Goal: Task Accomplishment & Management: Contribute content

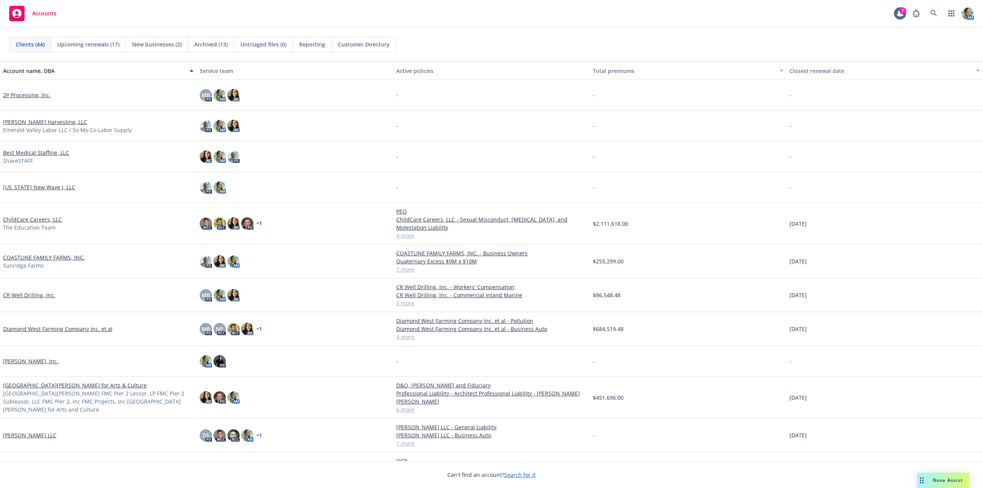
click at [80, 329] on link "Diamond West Farming Company Inc. et al" at bounding box center [57, 329] width 109 height 8
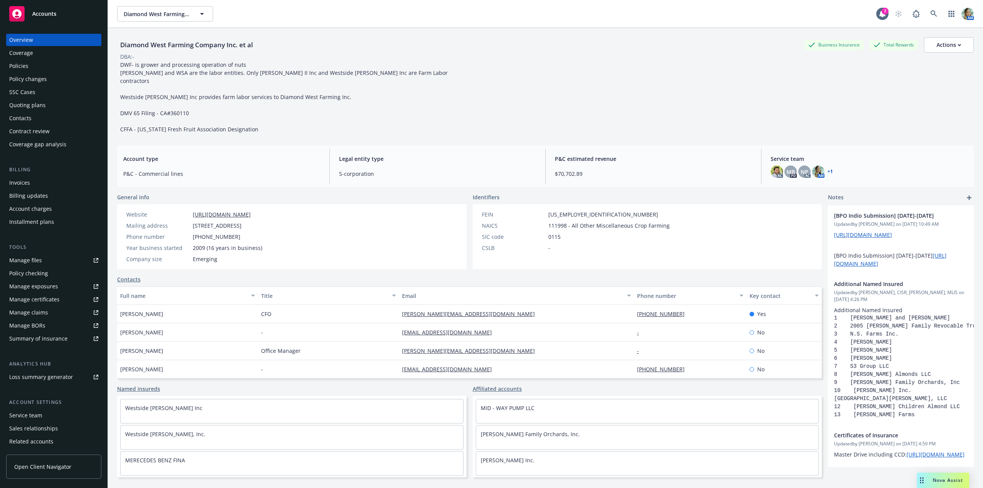
click at [20, 66] on div "Policies" at bounding box center [18, 66] width 19 height 12
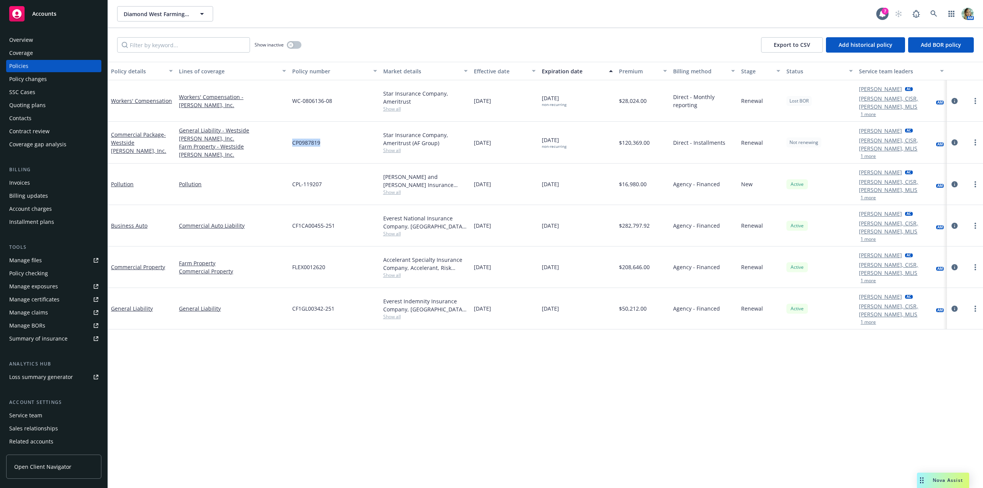
drag, startPoint x: 330, startPoint y: 129, endPoint x: 290, endPoint y: 130, distance: 39.9
click at [290, 130] on div "CP0987819" at bounding box center [334, 143] width 91 height 42
copy span "CP0987819"
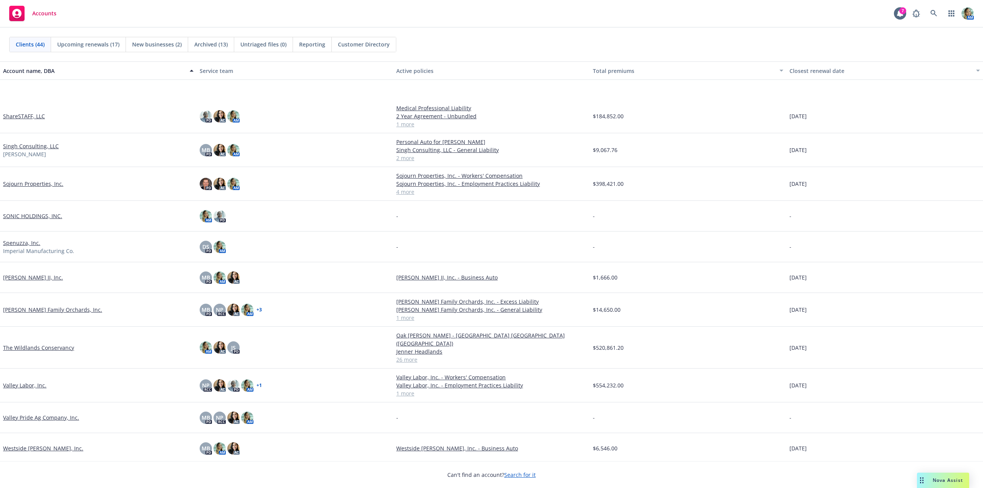
scroll to position [991, 0]
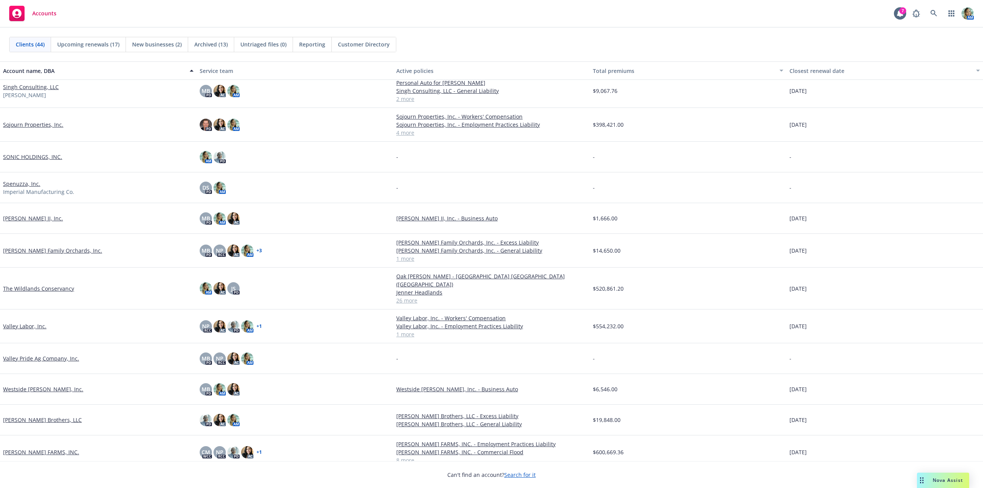
click at [66, 286] on link "The Wildlands Conservancy" at bounding box center [38, 288] width 71 height 8
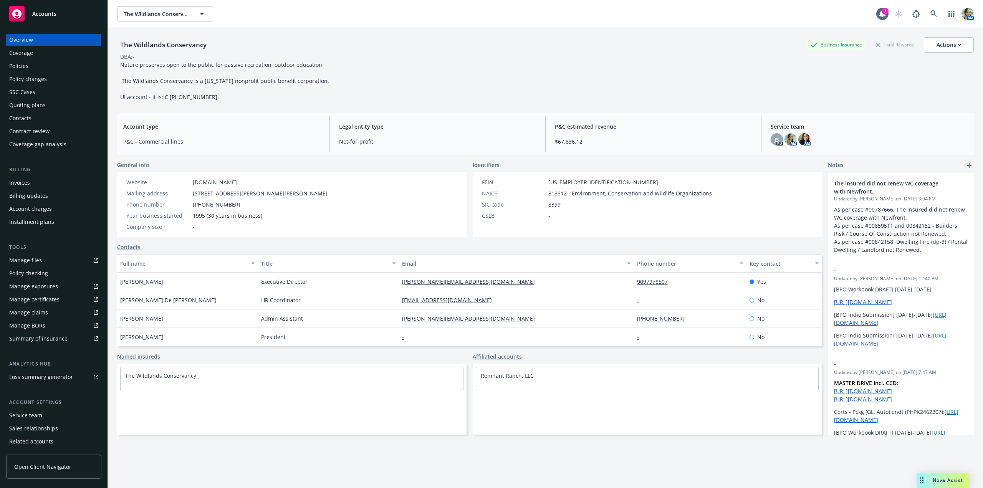
click at [46, 261] on link "Manage files" at bounding box center [53, 260] width 95 height 12
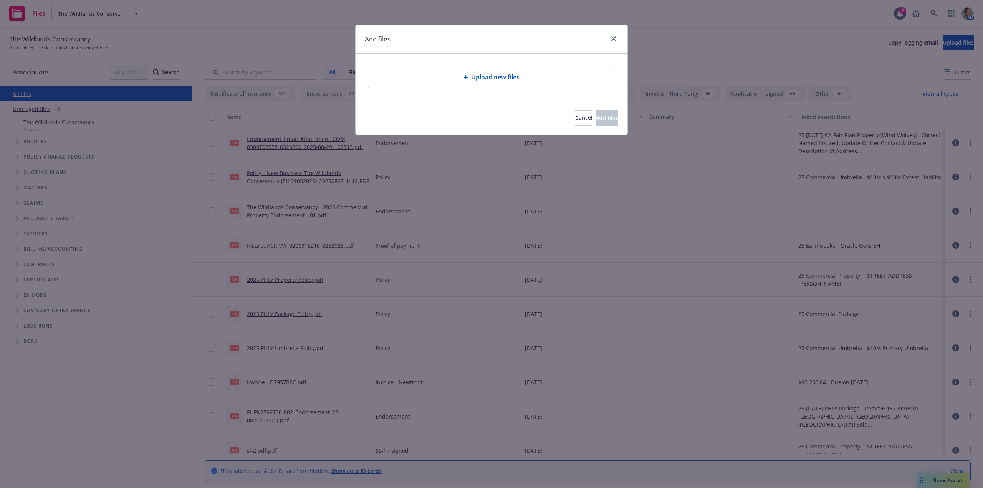
click at [463, 84] on div "Upload new files" at bounding box center [491, 76] width 246 height 21
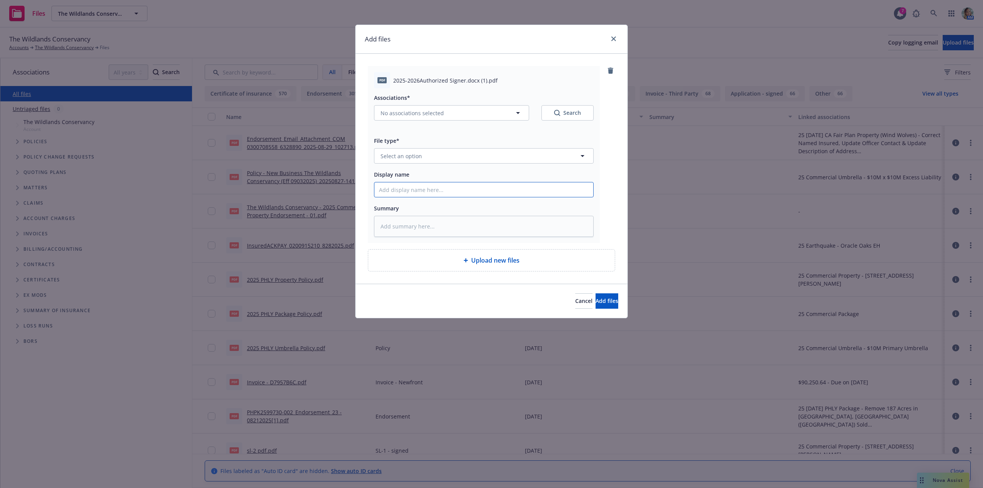
click at [408, 192] on input "Display name" at bounding box center [483, 189] width 219 height 15
paste input "CERTIFIED DECLARATION - Authorized Signers for The Wildlands Conservancy"
type textarea "x"
type input "CERTIFIED DECLARATION - Authorized Signers for The Wildlands Conservancy"
click at [407, 158] on span "Select an option" at bounding box center [400, 156] width 41 height 8
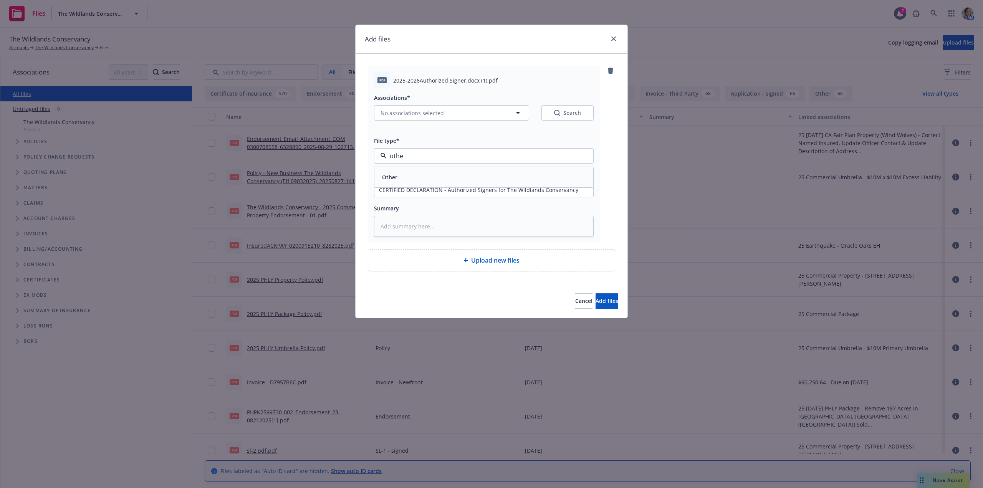
type input "other"
click at [418, 175] on div "Other" at bounding box center [484, 177] width 210 height 11
click at [601, 300] on span "Add files" at bounding box center [606, 300] width 23 height 7
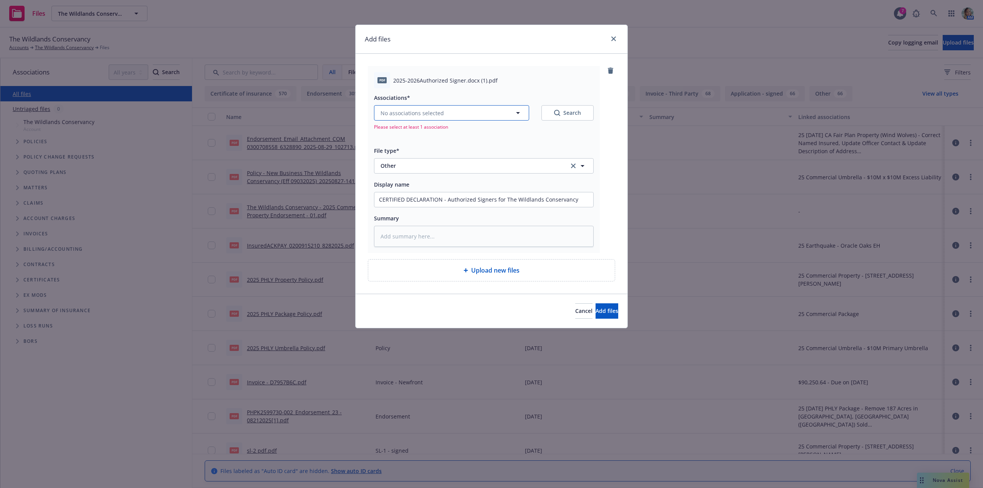
click at [456, 116] on button "No associations selected" at bounding box center [451, 112] width 155 height 15
type textarea "x"
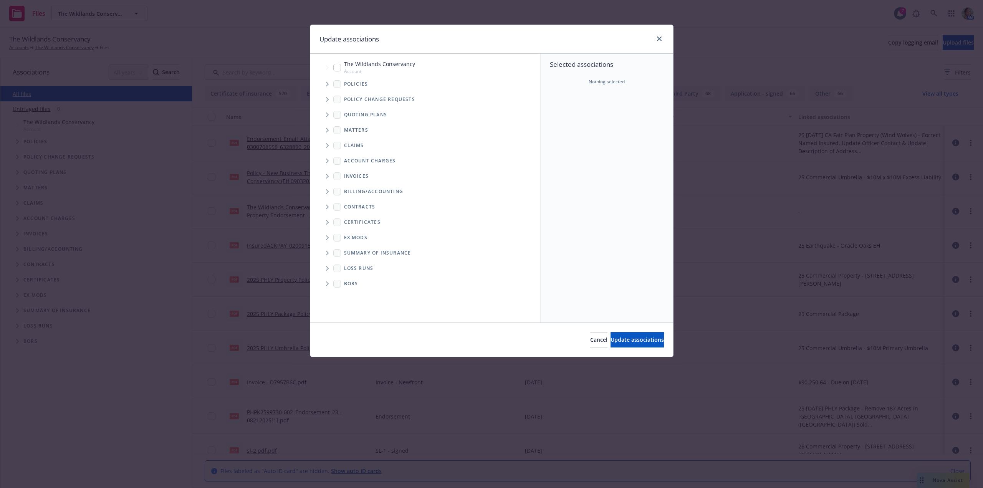
click at [337, 72] on div "The Wildlands Conservancy Account" at bounding box center [374, 67] width 82 height 15
checkbox input "true"
click at [639, 342] on span "Update associations" at bounding box center [636, 339] width 53 height 7
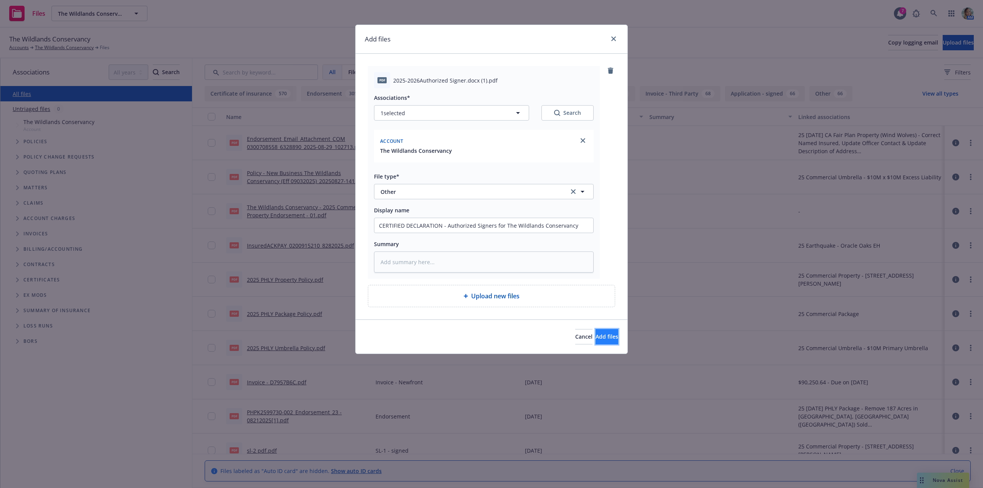
click at [604, 336] on span "Add files" at bounding box center [606, 336] width 23 height 7
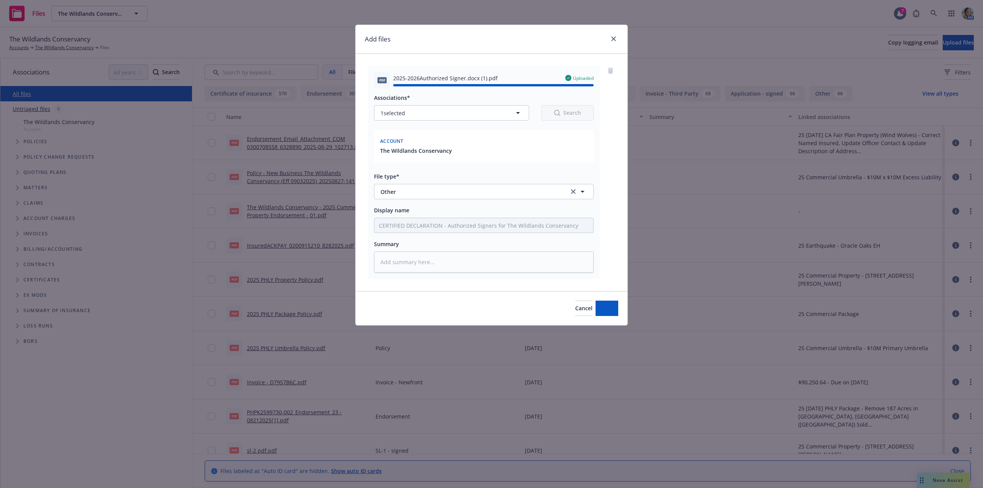
type textarea "x"
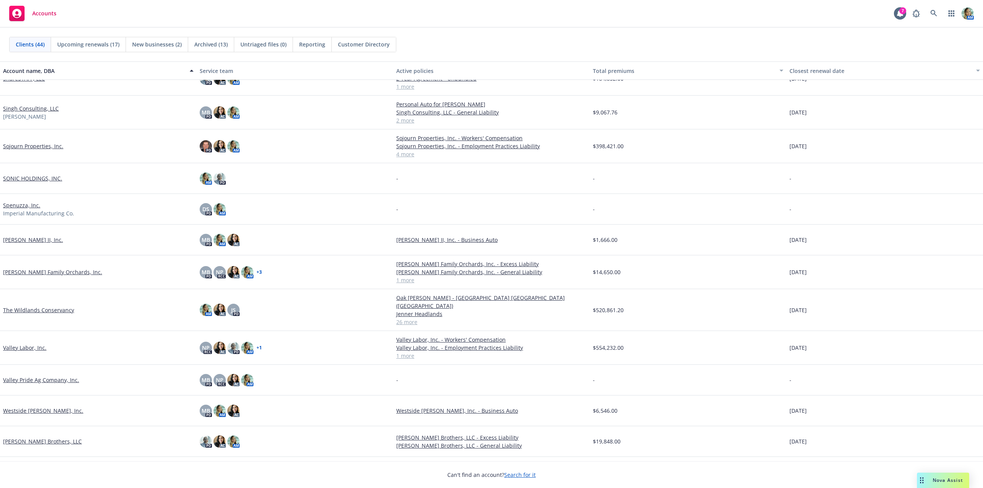
scroll to position [991, 0]
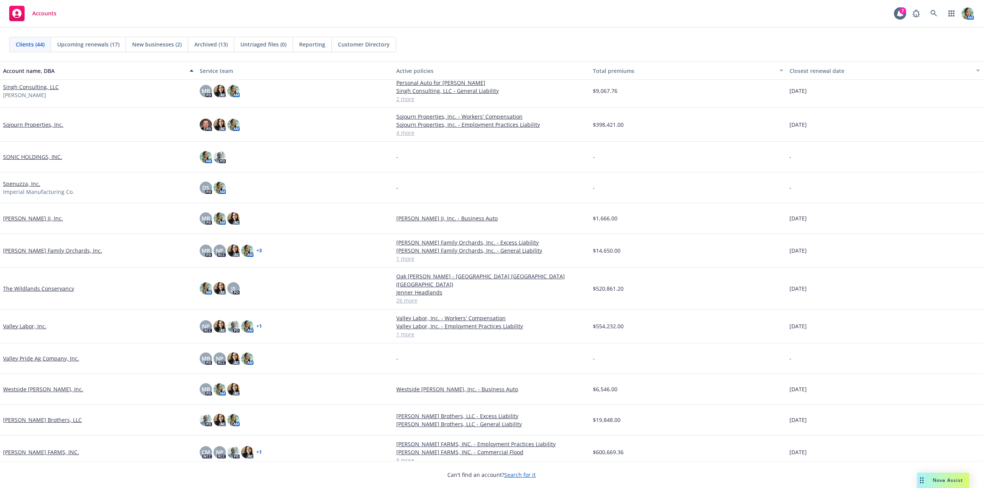
click at [53, 448] on link "WILLOUGHBY FARMS, INC." at bounding box center [41, 452] width 76 height 8
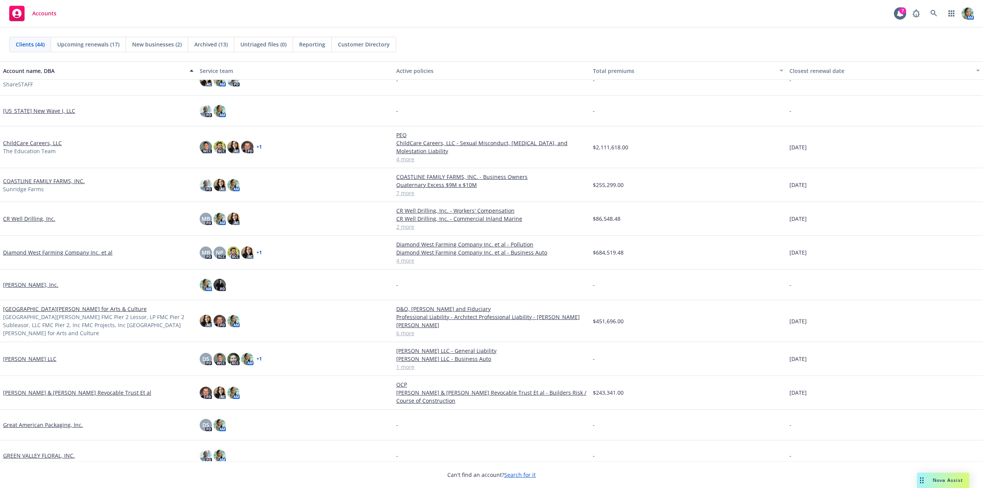
scroll to position [77, 0]
click at [46, 252] on link "Diamond West Farming Company Inc. et al" at bounding box center [57, 252] width 109 height 8
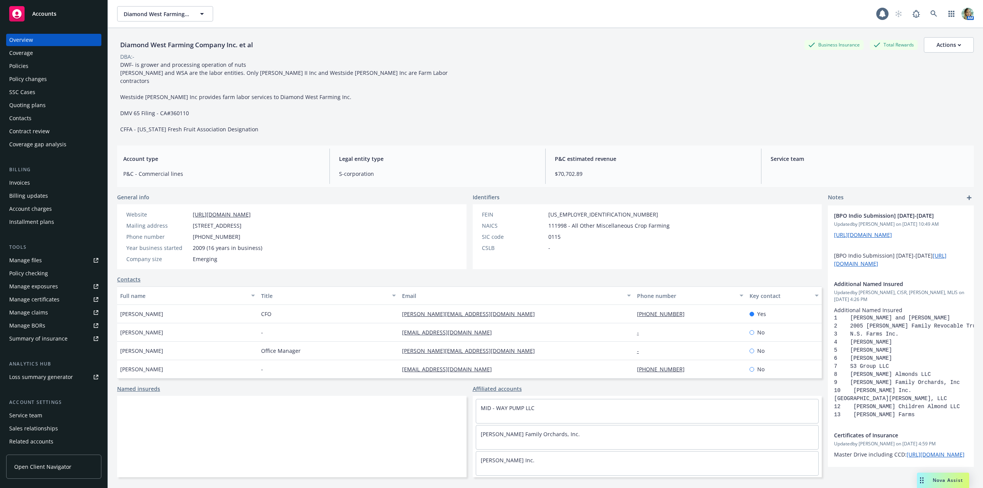
click at [18, 66] on div "Policies" at bounding box center [18, 66] width 19 height 12
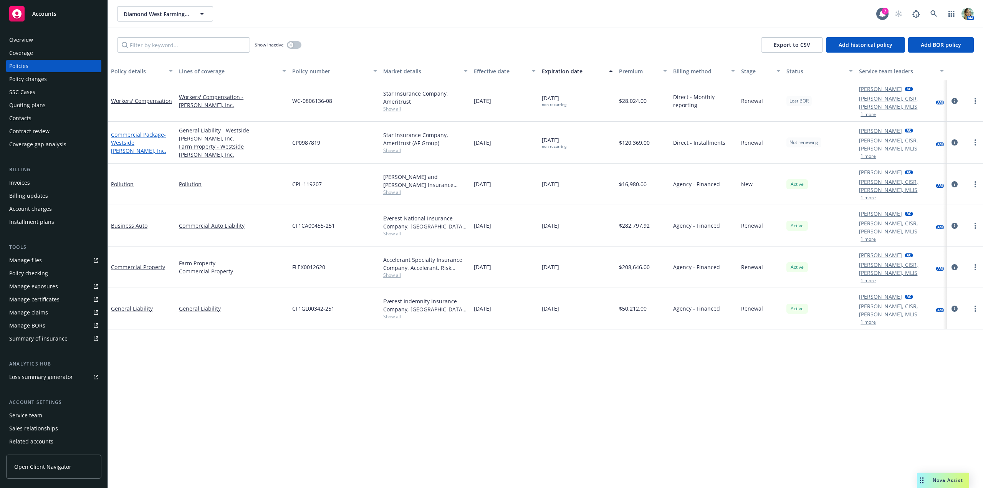
click at [145, 131] on link "Commercial Package - Westside Ag II, Inc." at bounding box center [138, 142] width 55 height 23
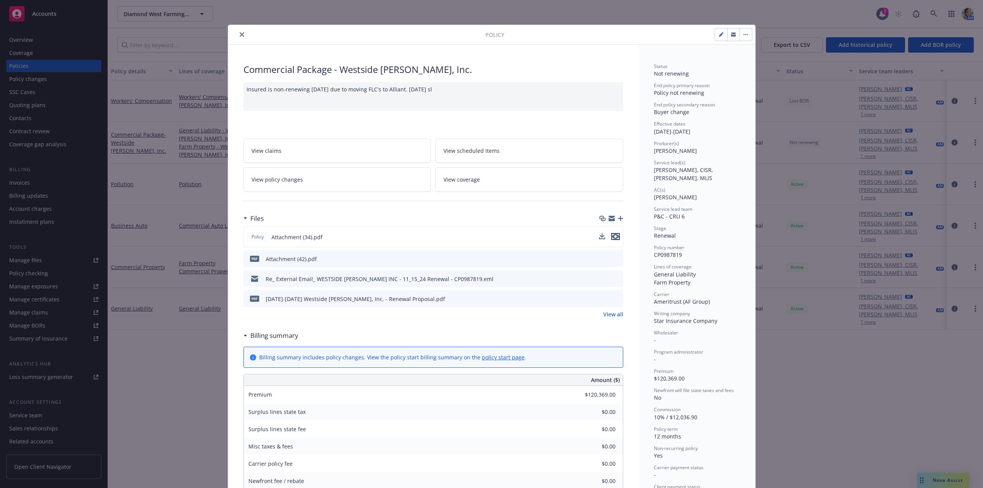
click at [612, 238] on icon "preview file" at bounding box center [615, 236] width 7 height 5
click at [239, 34] on icon "close" at bounding box center [241, 34] width 5 height 5
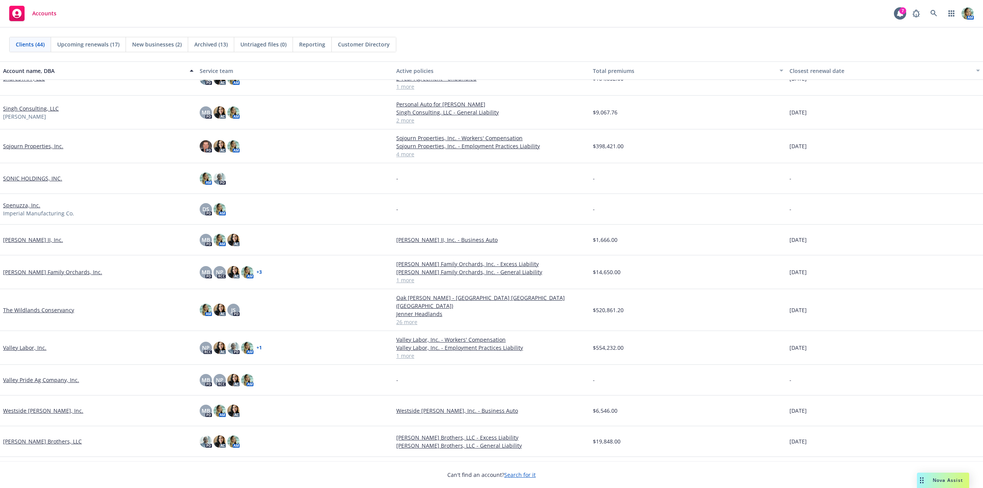
scroll to position [991, 0]
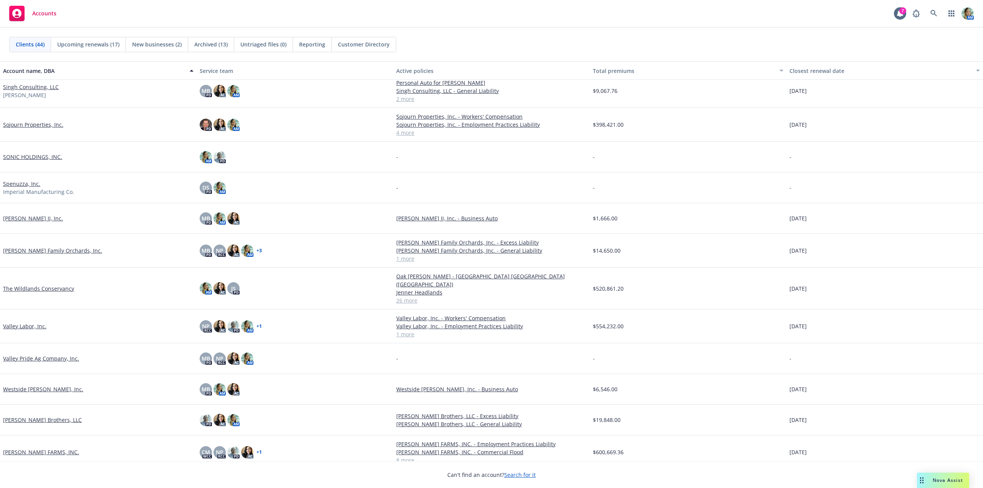
click at [59, 448] on link "[PERSON_NAME] FARMS, INC." at bounding box center [41, 452] width 76 height 8
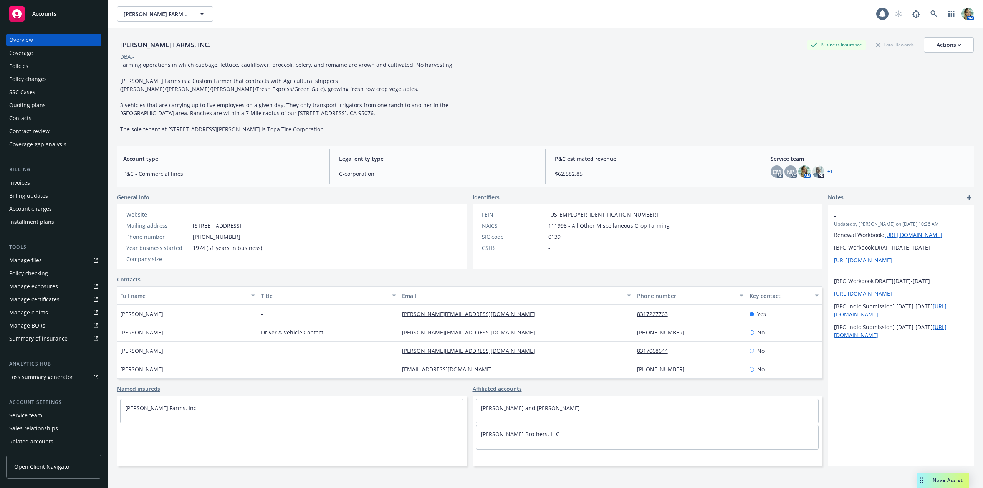
click at [42, 263] on link "Manage files" at bounding box center [53, 260] width 95 height 12
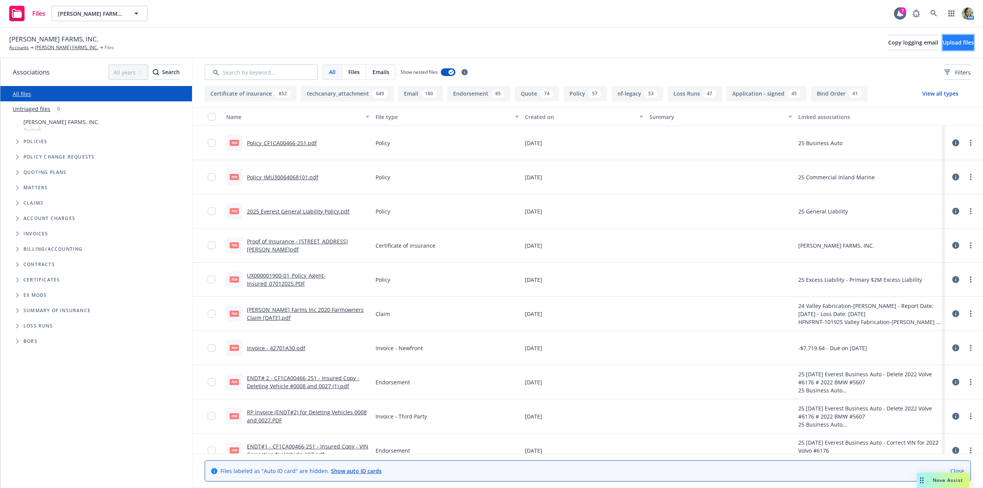
click at [942, 44] on span "Upload files" at bounding box center [957, 42] width 31 height 7
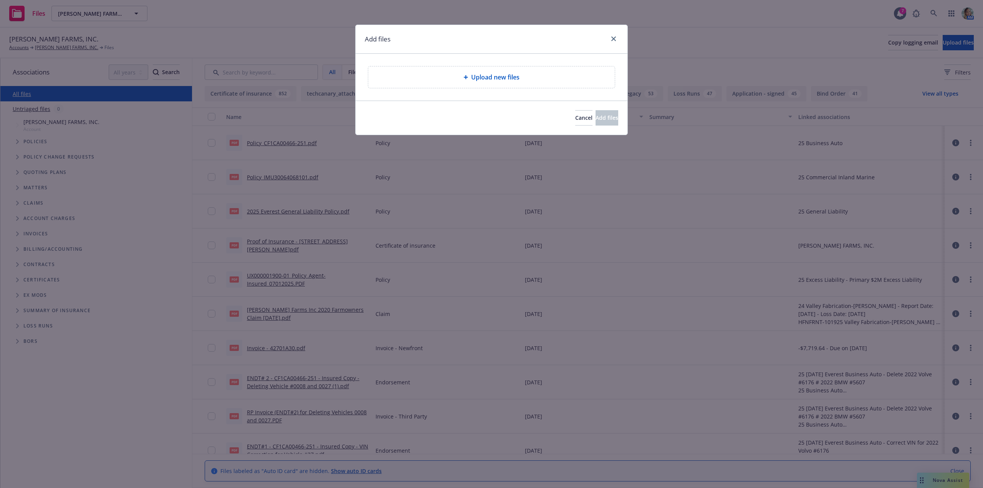
click at [460, 83] on div "Upload new files" at bounding box center [491, 76] width 246 height 21
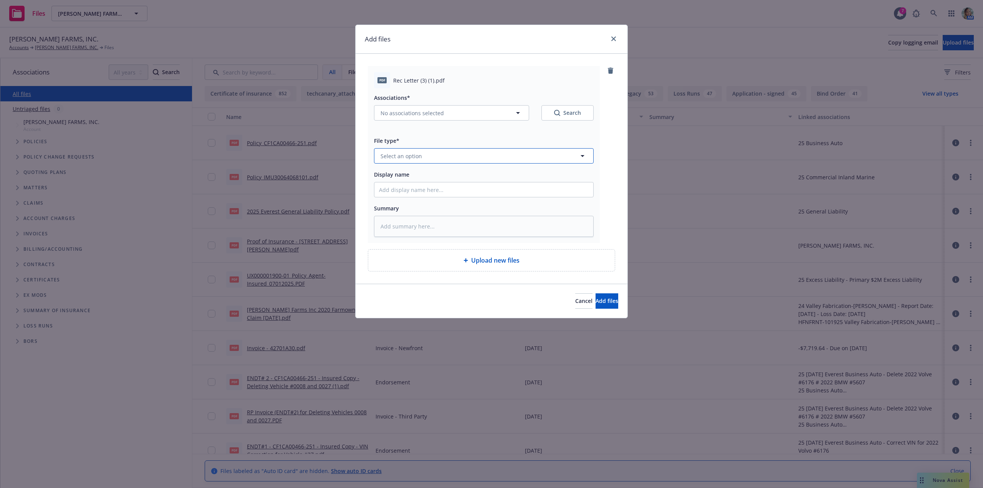
click at [391, 158] on span "Select an option" at bounding box center [400, 156] width 41 height 8
type input "rec"
click at [452, 239] on span "Loss Control Recommendations" at bounding box center [424, 238] width 84 height 8
click at [419, 190] on input "Display name" at bounding box center [483, 189] width 219 height 15
type textarea "x"
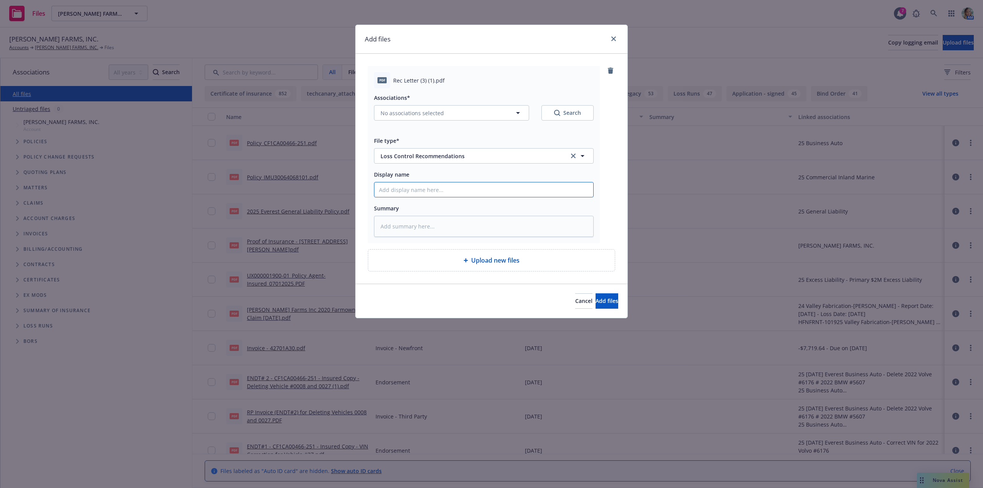
type input "L"
type textarea "x"
type input "Lo"
type textarea "x"
type input "Los"
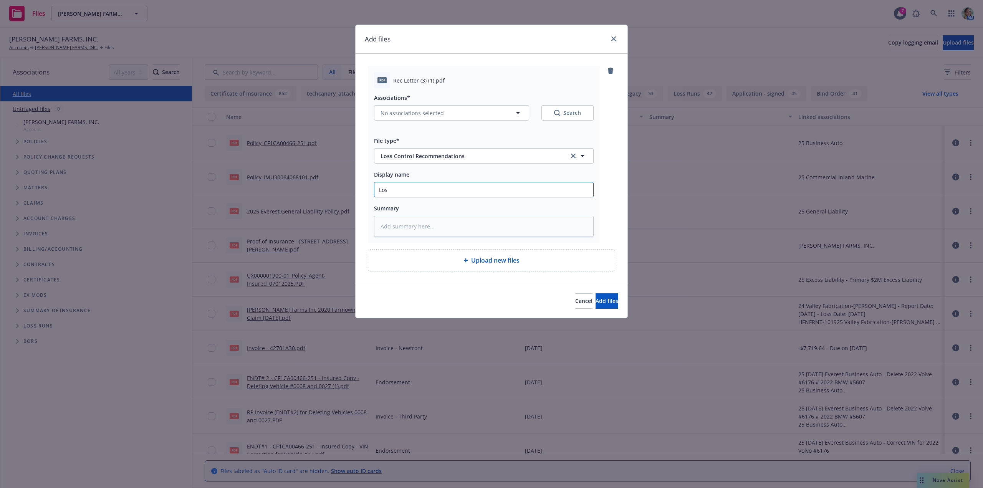
type textarea "x"
type input "Loss"
type textarea "x"
type input "Loss C"
type textarea "x"
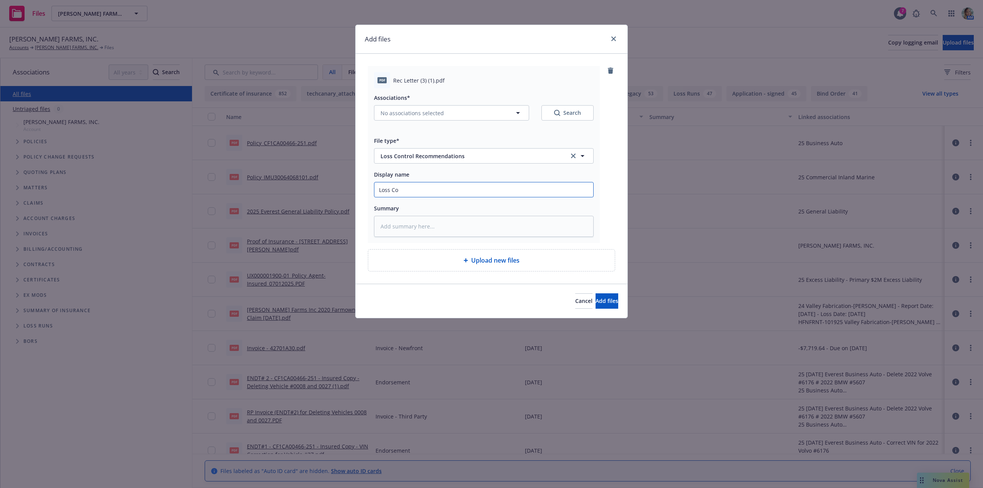
type input "Loss Con"
type textarea "x"
type input "Loss Cont"
type textarea "x"
type input "Loss Contr"
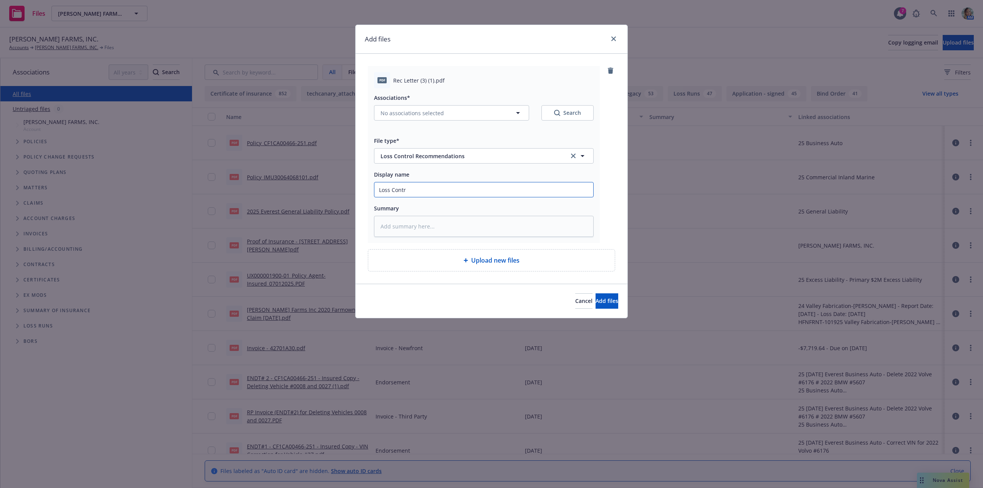
type textarea "x"
type input "Loss Contro"
type textarea "x"
type input "Loss Control"
type textarea "x"
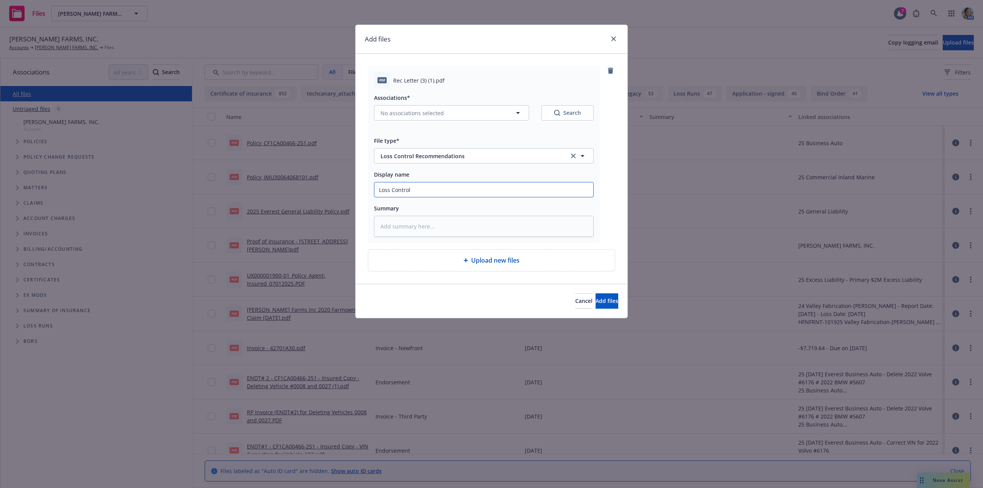
type input "Loss Control"
type textarea "x"
type input "Loss Control Re"
type textarea "x"
type input "Loss Control Rec"
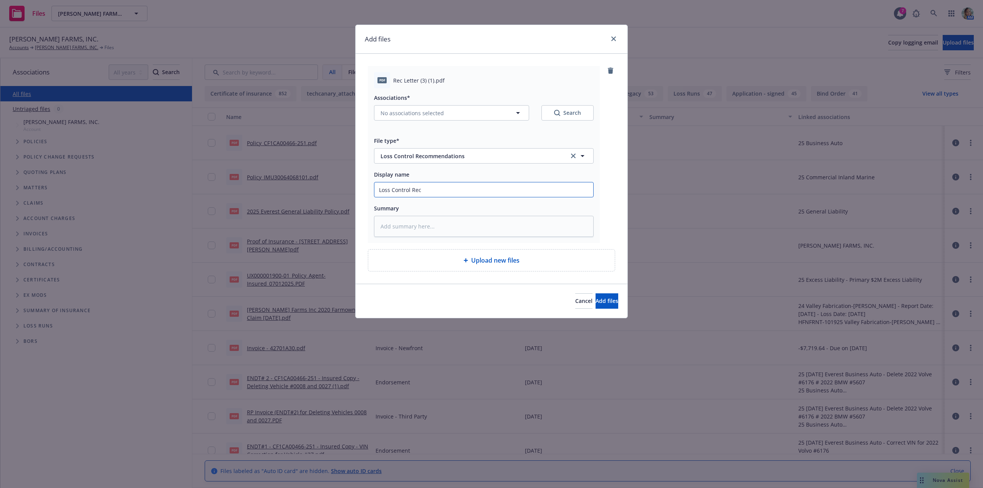
type textarea "x"
type input "Loss Control Reco"
type textarea "x"
type input "Loss Control Recom"
type textarea "x"
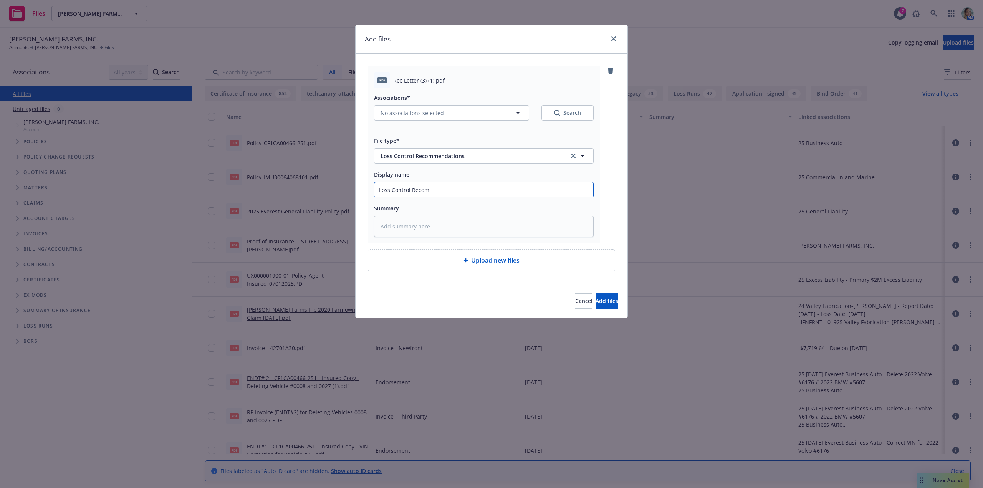
type input "Loss Control Recomm"
type textarea "x"
type input "Loss Control Recomme"
type textarea "x"
type input "Loss Control Recommen"
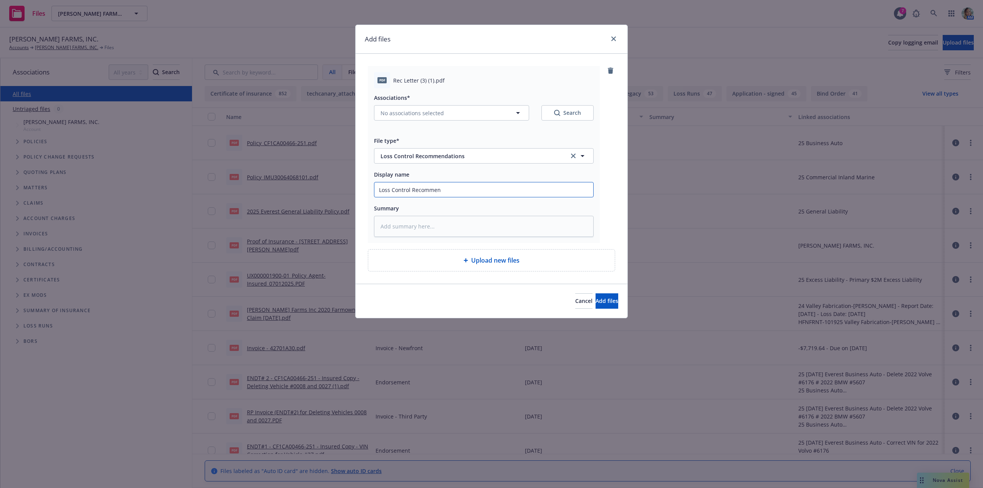
type textarea "x"
type input "Loss Control Recommend"
type textarea "x"
type input "Loss Control Recommendat"
type textarea "x"
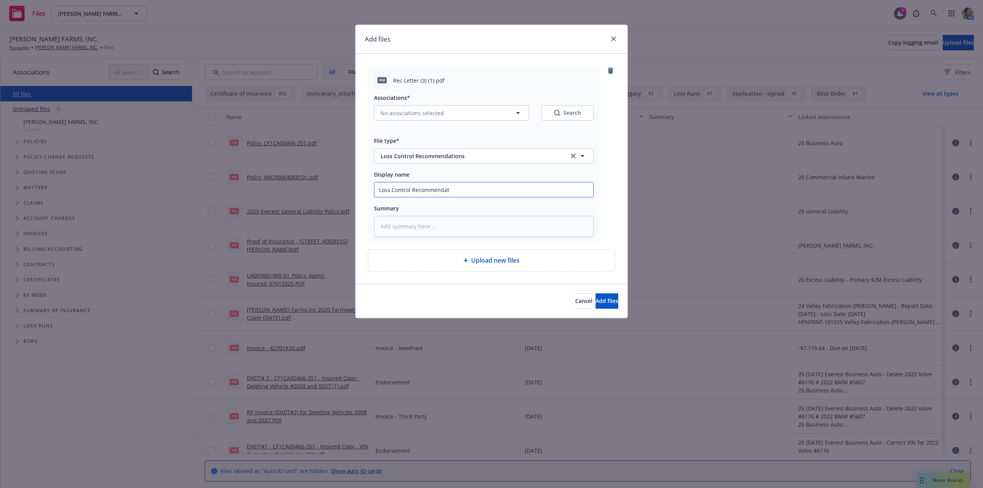
type input "Loss Control Recommendati"
type textarea "x"
type input "Loss Control Recommendatio"
type textarea "x"
type input "Loss Control Recommendation"
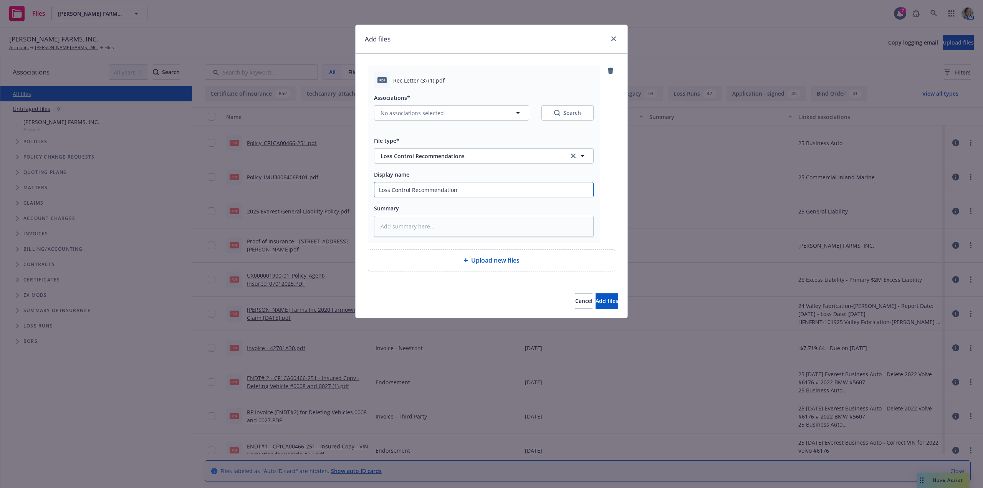
type textarea "x"
type input "Loss Control Recommendation L"
type textarea "x"
type input "Loss Control Recommendation Le"
type textarea "x"
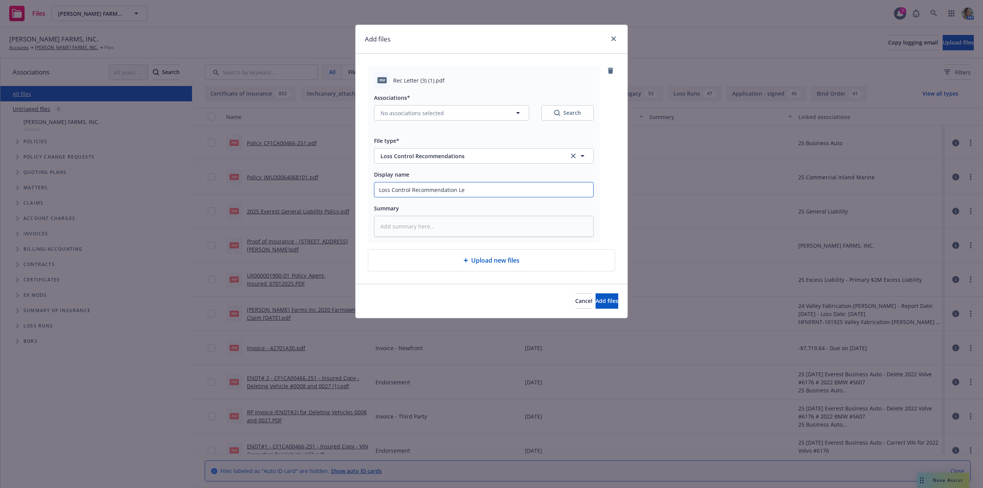
type input "Loss Control Recommendation Let"
type textarea "x"
type input "Loss Control Recommendation Lett"
type textarea "x"
type input "Loss Control Recommendation Lette"
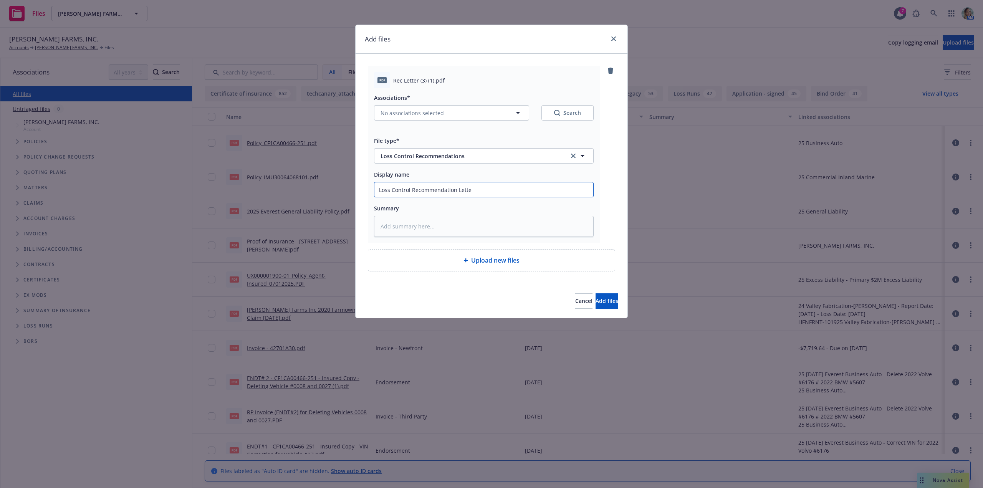
type textarea "x"
type input "Loss Control Recommendation Letter"
type textarea "x"
type input "Loss Control Recommendation Letter S"
type textarea "x"
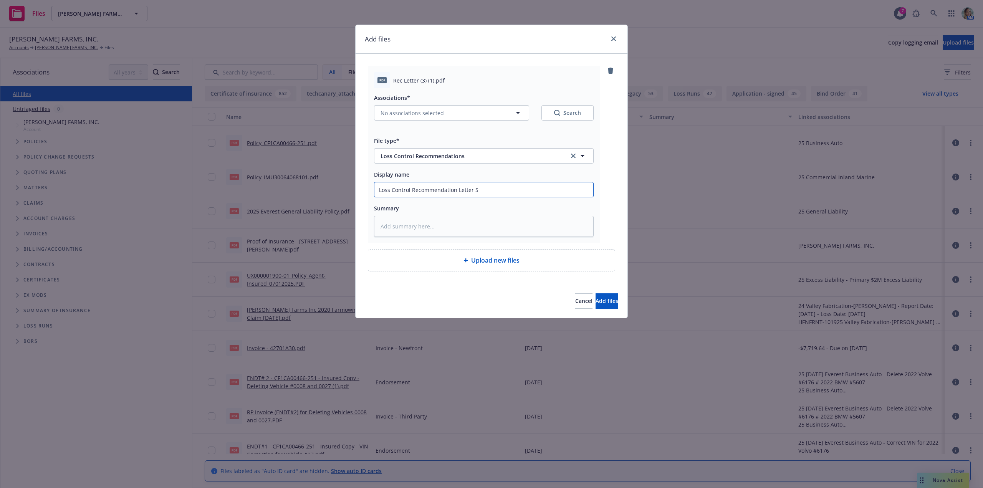
type input "Loss Control Recommendation Letter Si"
type textarea "x"
type input "Loss Control Recommendation Letter Sig"
type textarea "x"
type input "Loss Control Recommendation Letter Sign"
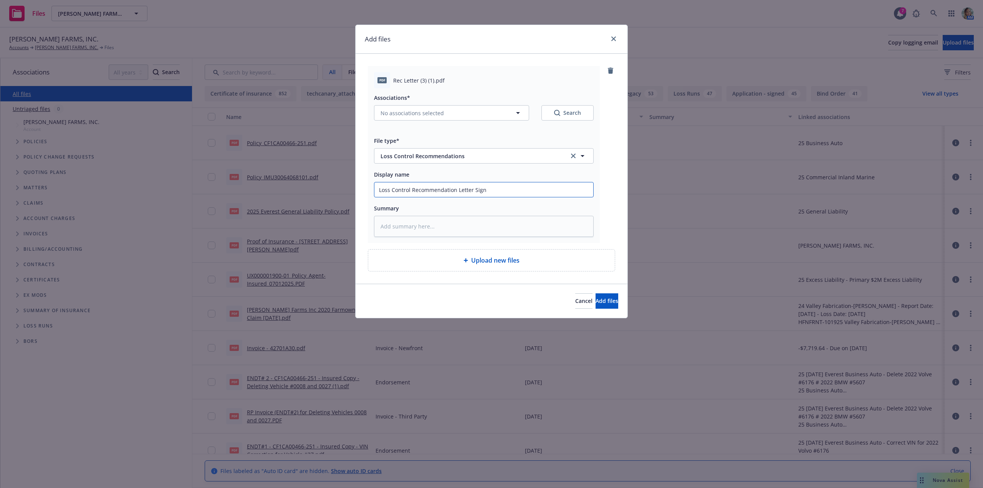
type textarea "x"
type input "Loss Control Recommendation Letter Signe"
type textarea "x"
type input "Loss Control Recommendation Letter Signed"
click at [609, 297] on button "Add files" at bounding box center [606, 300] width 23 height 15
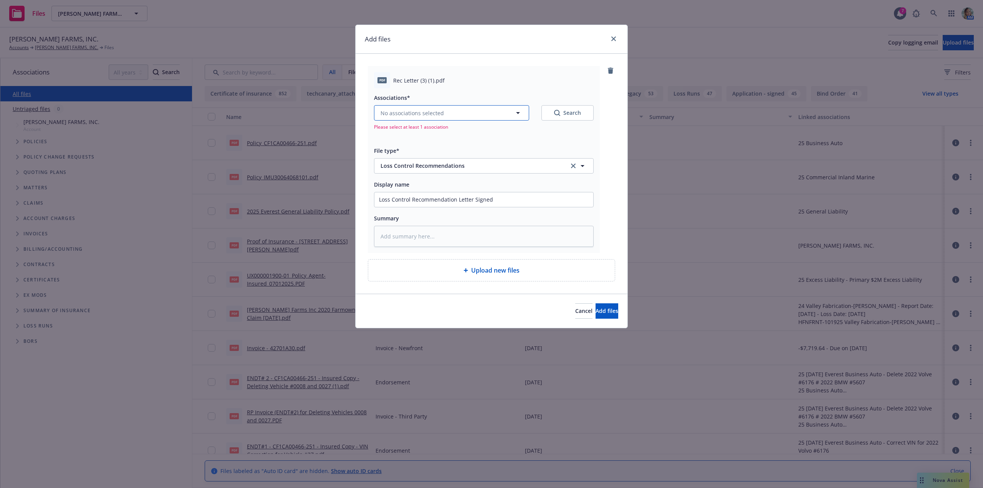
click at [416, 109] on span "No associations selected" at bounding box center [411, 113] width 63 height 8
type textarea "x"
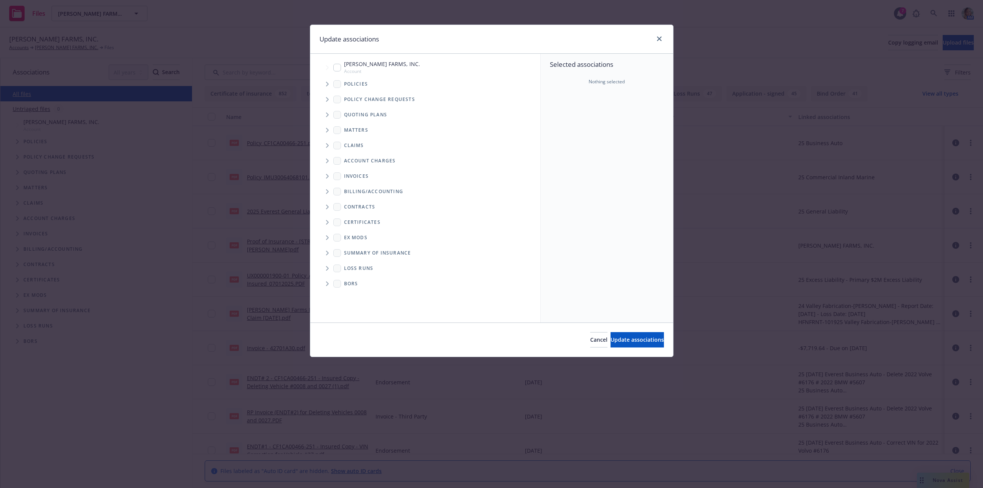
click at [336, 68] on input "Tree Example" at bounding box center [337, 68] width 8 height 8
checkbox input "true"
click at [622, 336] on button "Update associations" at bounding box center [636, 339] width 53 height 15
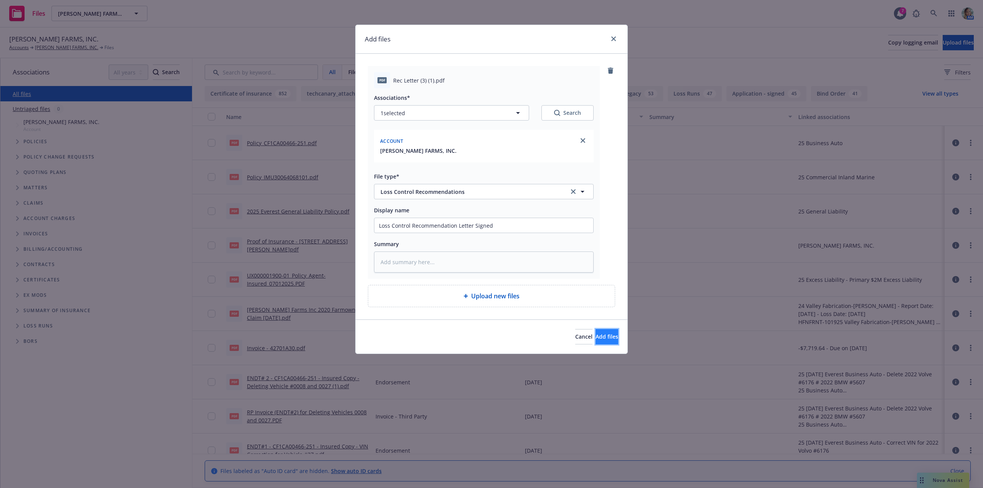
click at [595, 332] on button "Add files" at bounding box center [606, 336] width 23 height 15
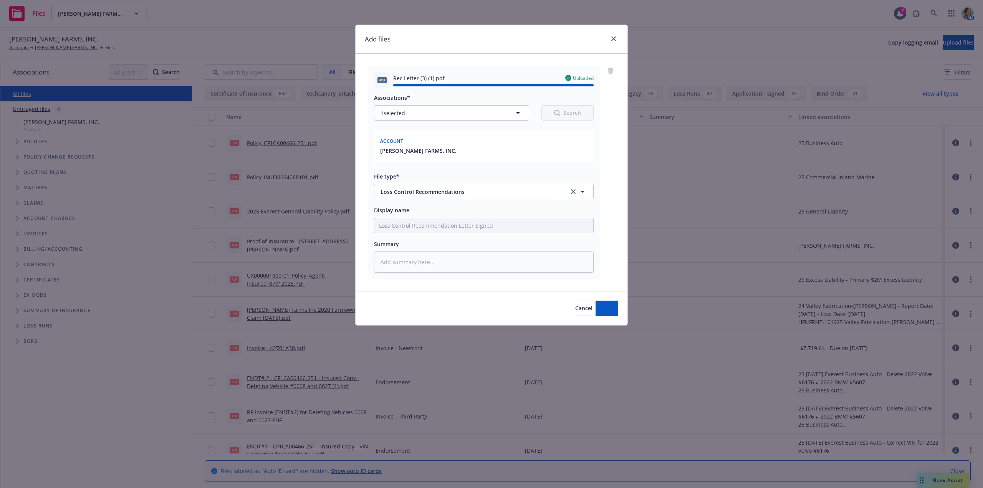
type textarea "x"
